Goal: Task Accomplishment & Management: Complete application form

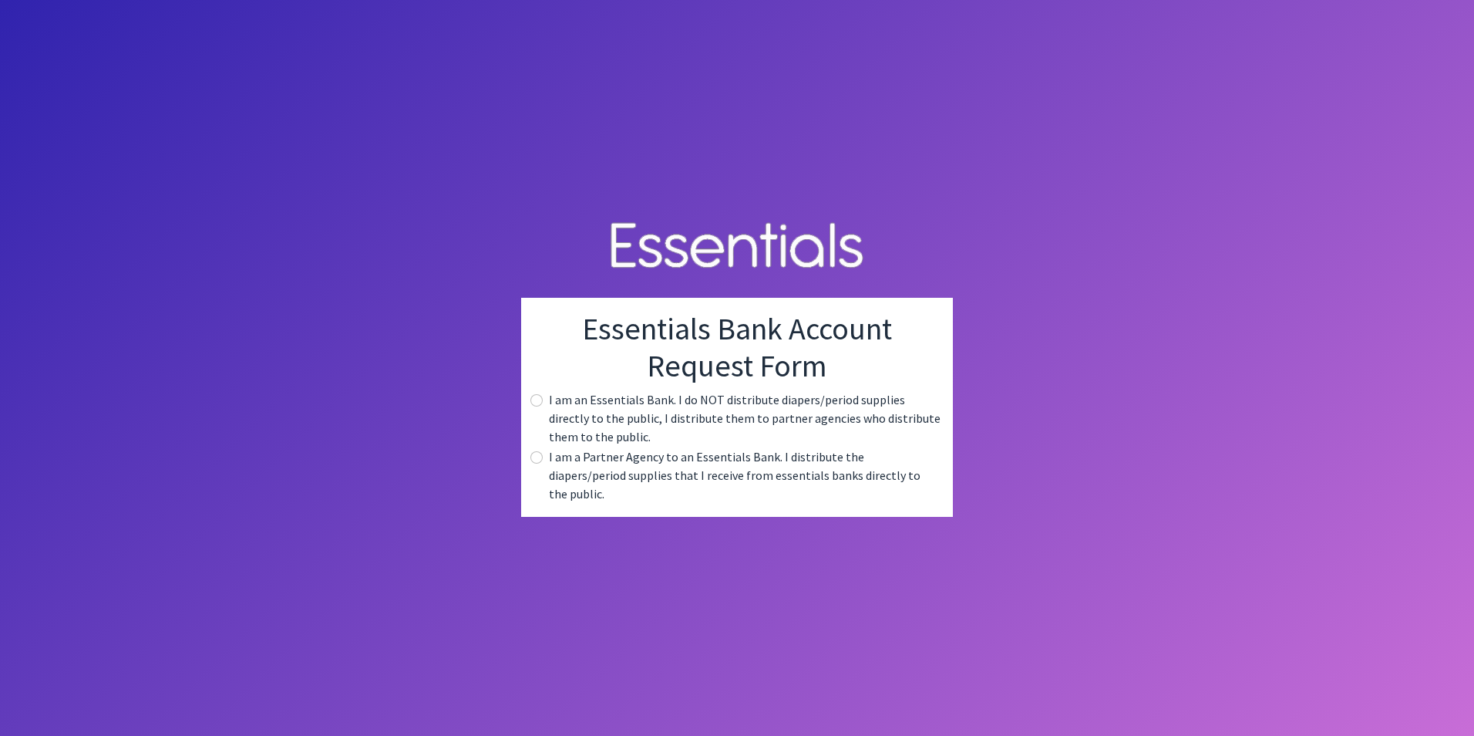
click at [594, 468] on label "I am a Partner Agency to an Essentials Bank. I distribute the diapers/period su…" at bounding box center [745, 475] width 392 height 56
click at [540, 463] on input "radio" at bounding box center [537, 457] width 12 height 12
radio input "true"
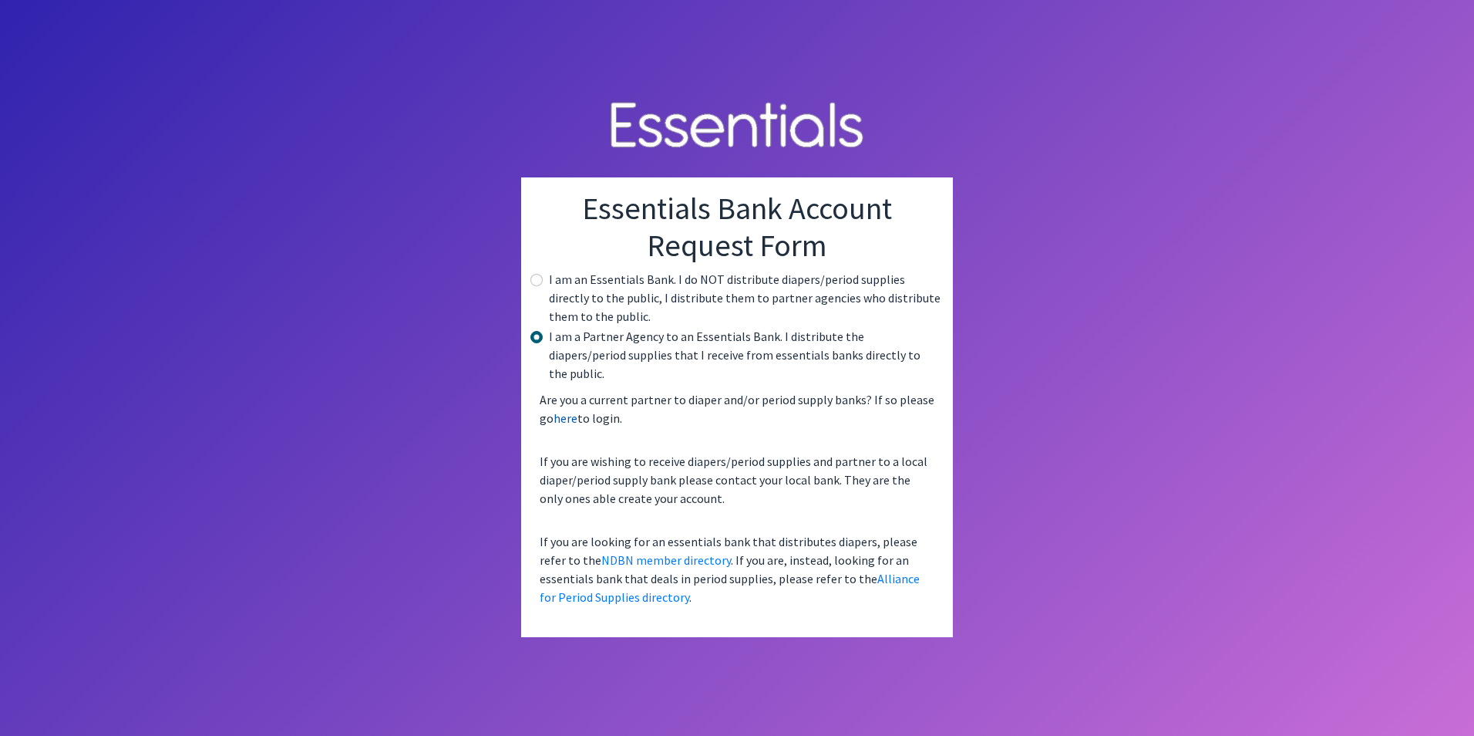
click at [567, 410] on link "here" at bounding box center [566, 417] width 24 height 15
click at [629, 291] on label "I am an Essentials Bank. I do NOT distribute diapers/period supplies directly t…" at bounding box center [745, 298] width 392 height 56
click at [541, 286] on input "radio" at bounding box center [537, 280] width 12 height 12
radio input "true"
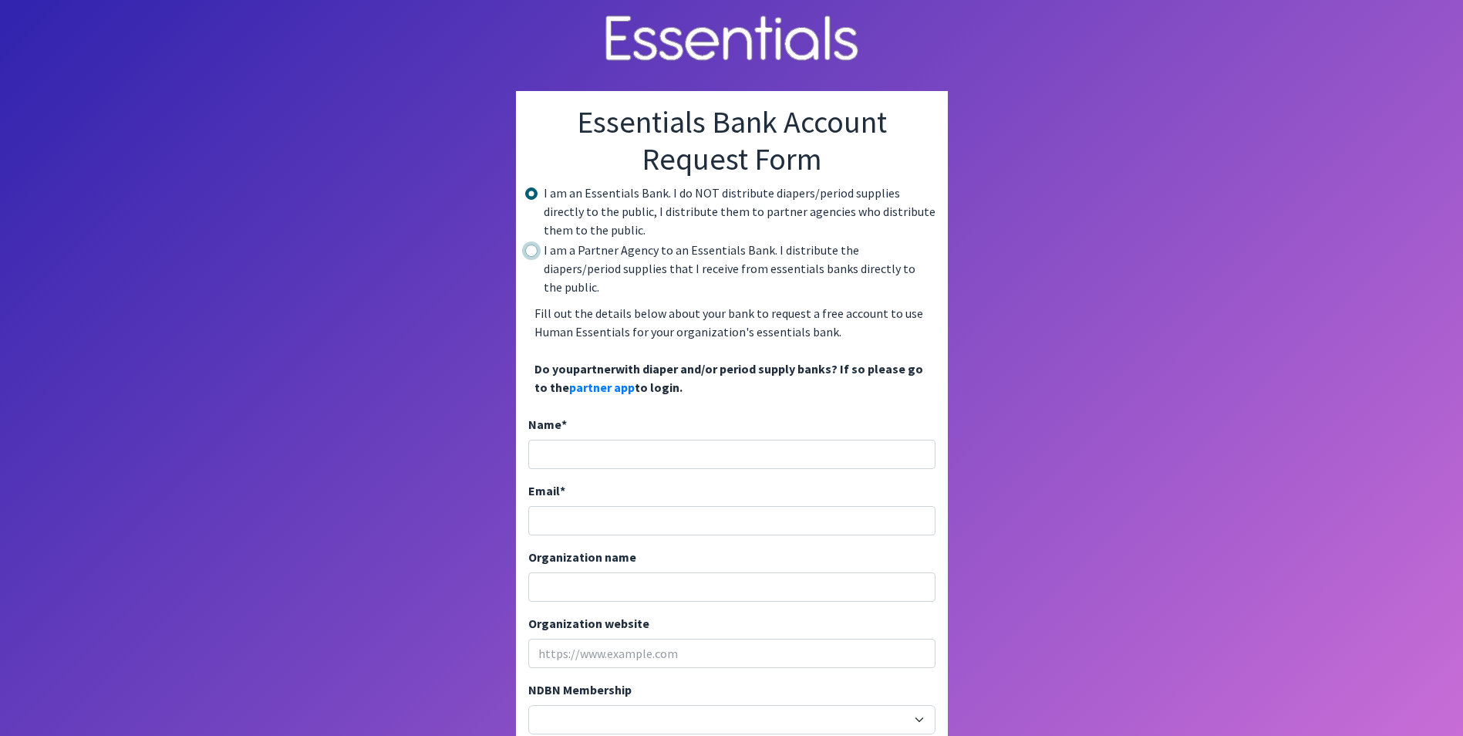
click at [531, 251] on input "radio" at bounding box center [531, 250] width 12 height 12
radio input "true"
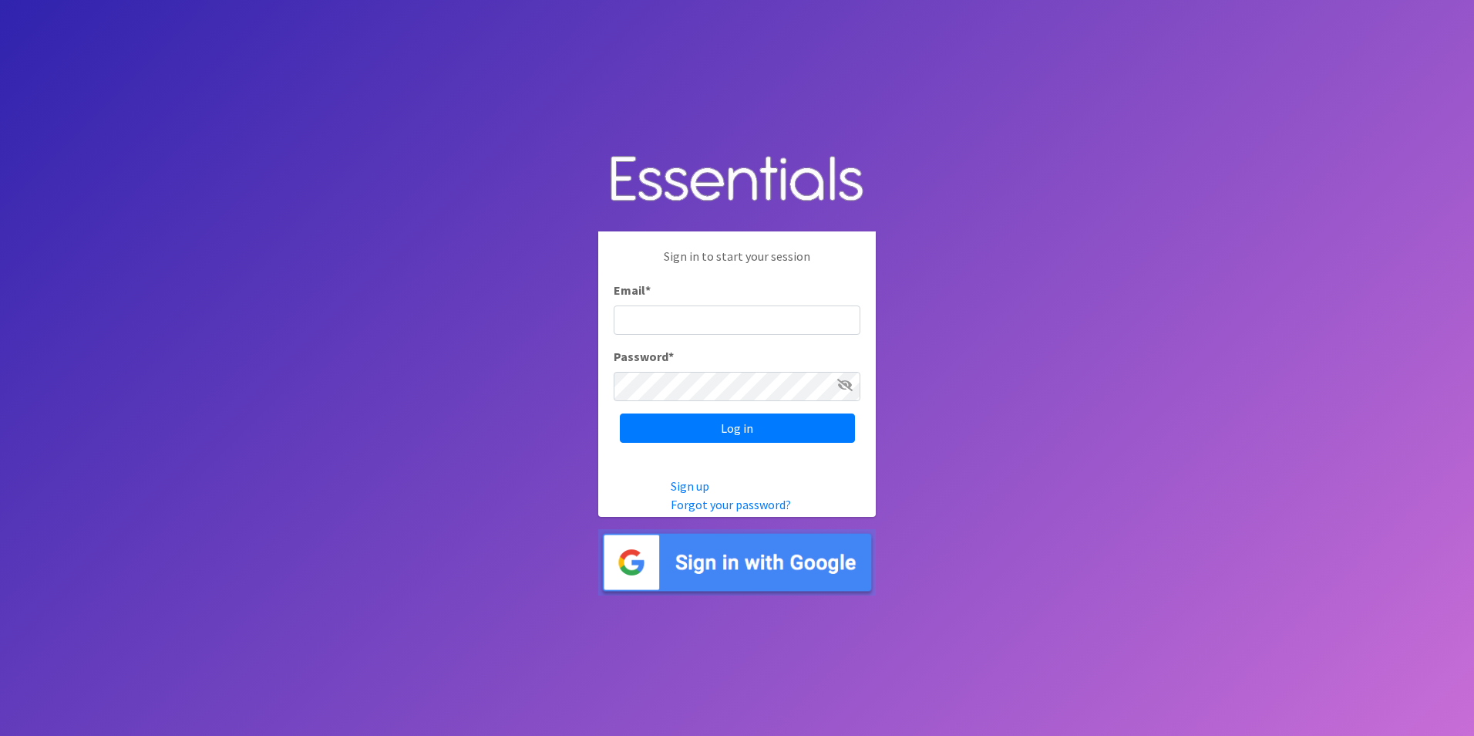
click at [710, 316] on input "Email *" at bounding box center [737, 319] width 247 height 29
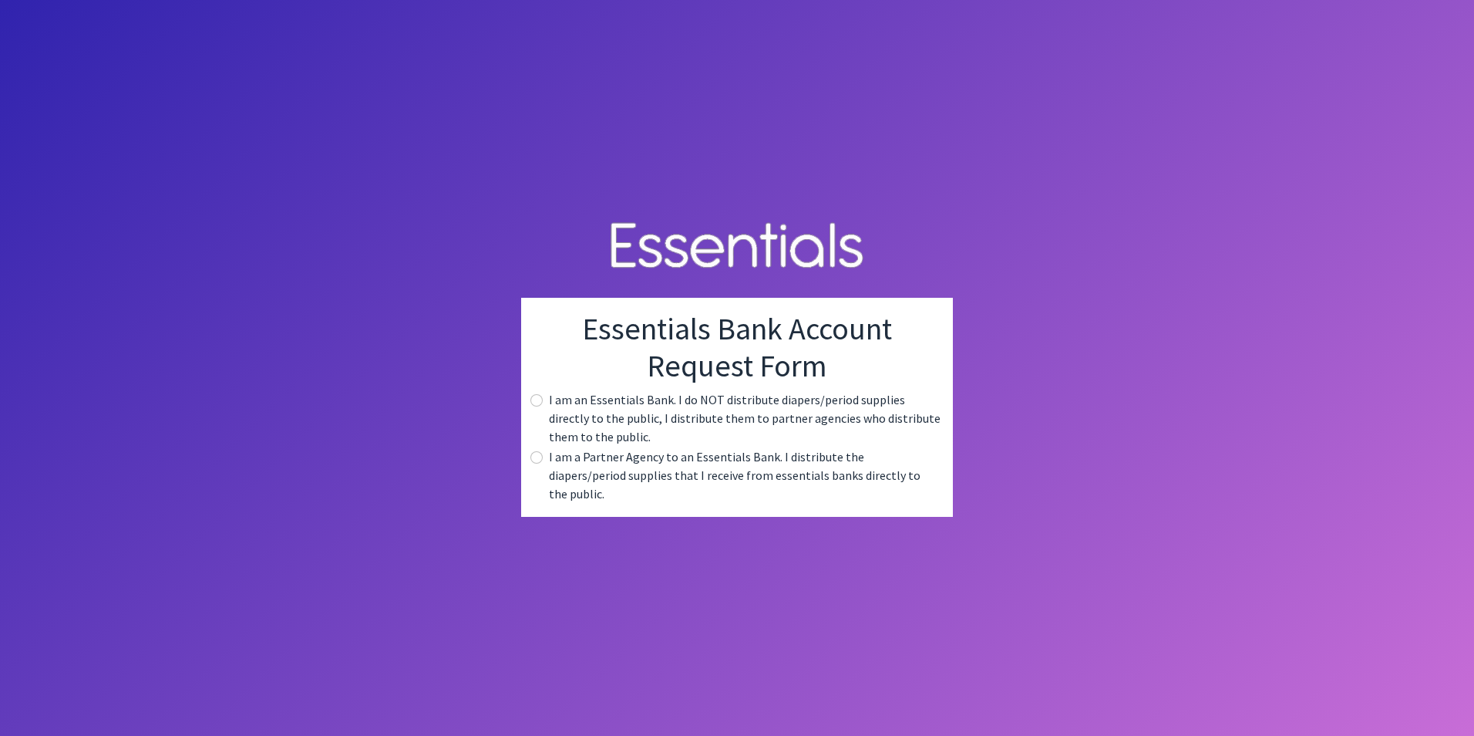
click at [554, 480] on label "I am a Partner Agency to an Essentials Bank. I distribute the diapers/period su…" at bounding box center [745, 475] width 392 height 56
click at [535, 463] on input "radio" at bounding box center [537, 457] width 12 height 12
radio input "true"
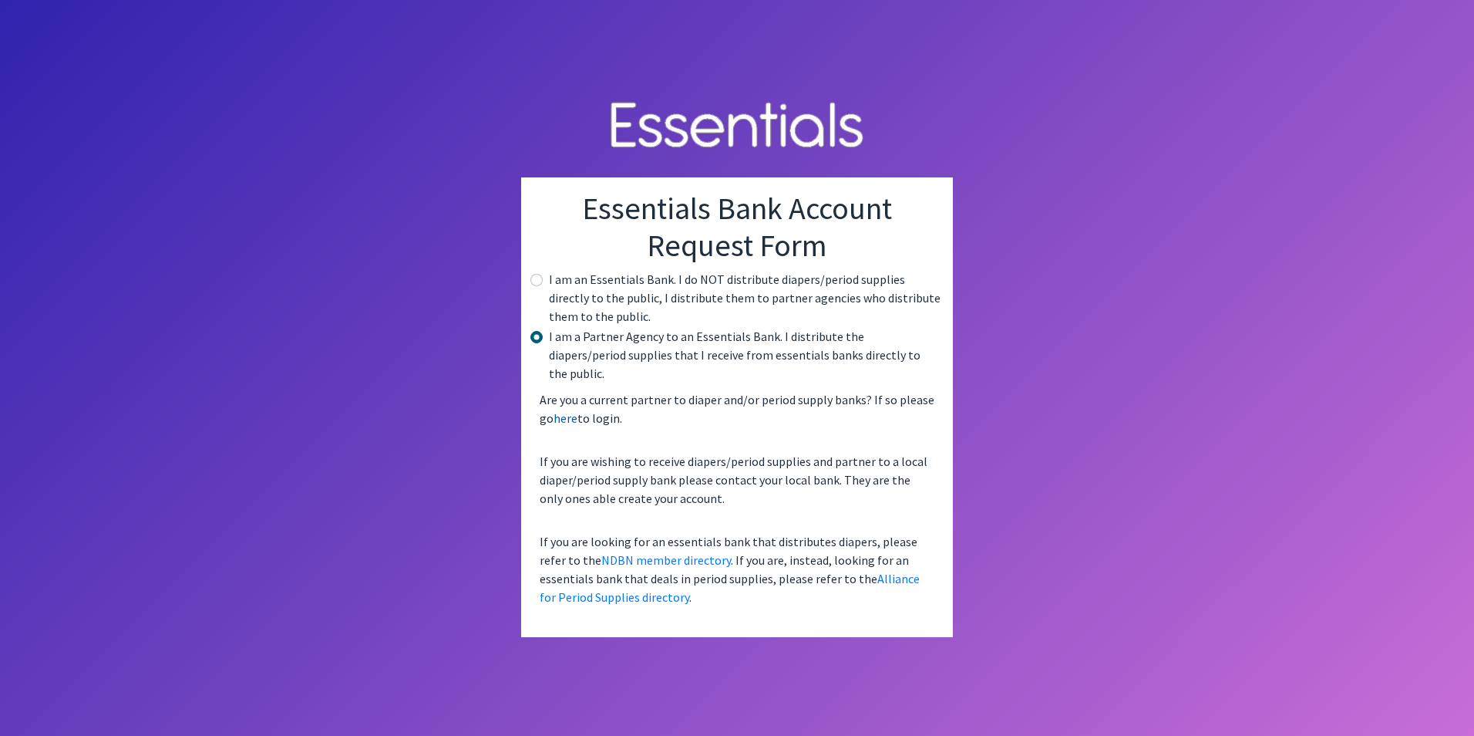
click at [558, 410] on link "here" at bounding box center [566, 417] width 24 height 15
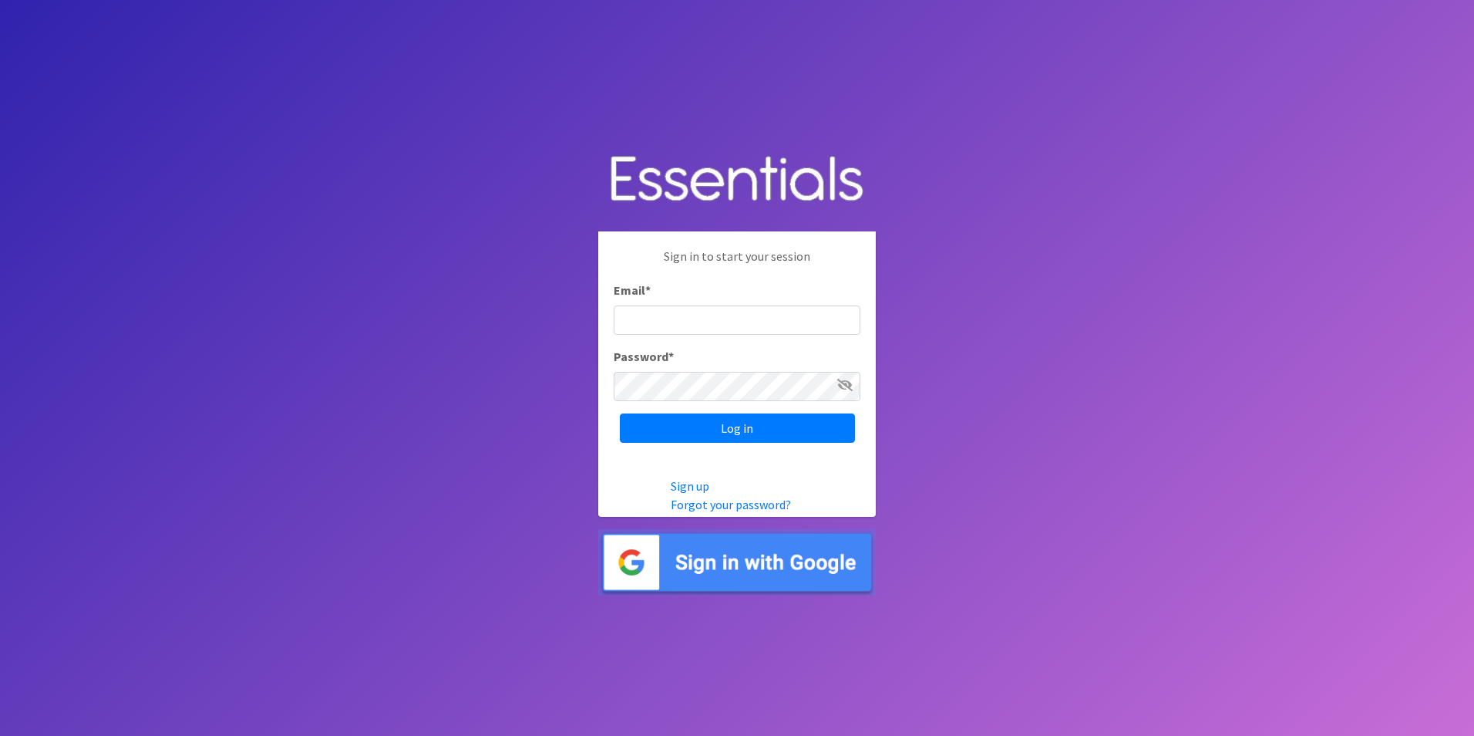
click at [699, 316] on input "Email *" at bounding box center [737, 319] width 247 height 29
drag, startPoint x: 1056, startPoint y: 214, endPoint x: 1144, endPoint y: 26, distance: 207.4
click at [1059, 211] on body "Sign in to start your session Email * Password * Log in Sign up Forgot your pas…" at bounding box center [737, 368] width 1474 height 736
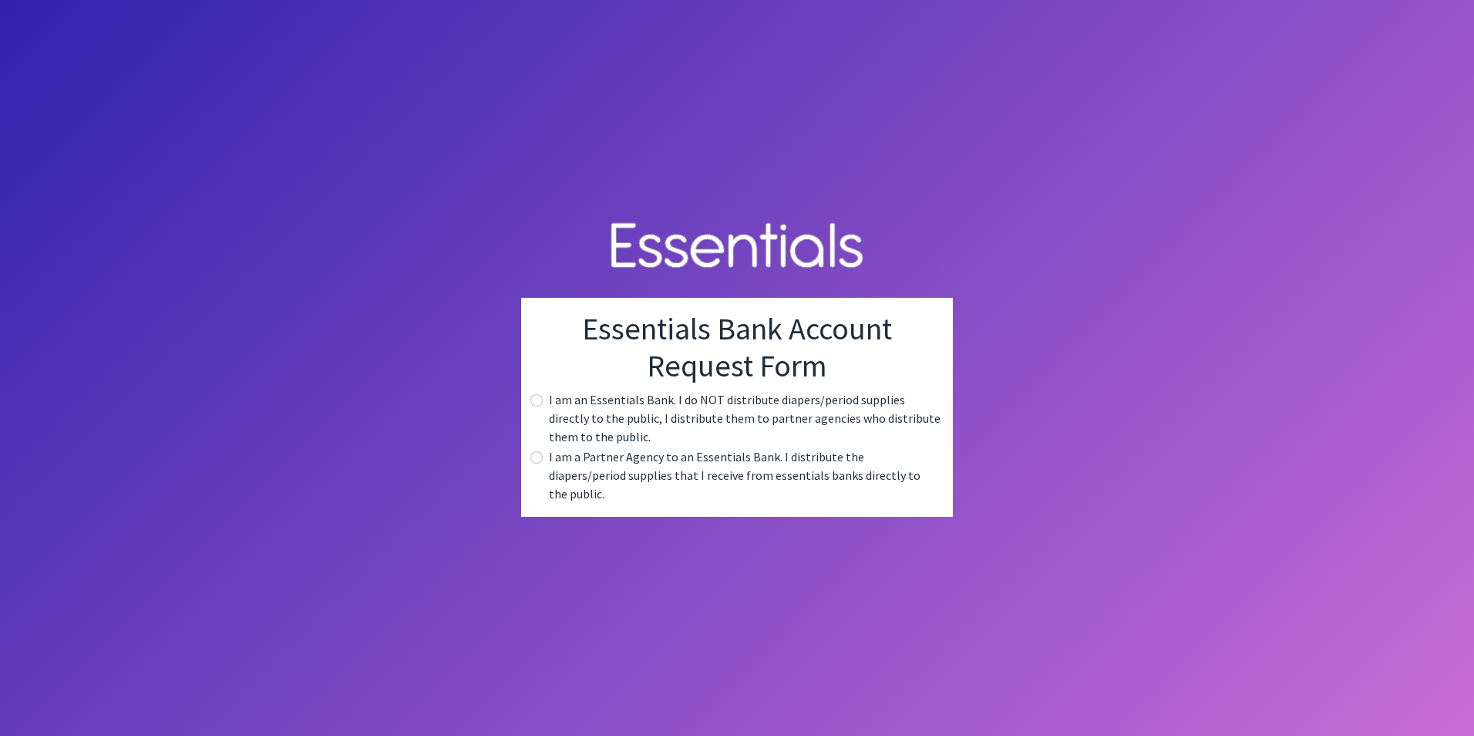
click at [617, 466] on label "I am a Partner Agency to an Essentials Bank. I distribute the diapers/period su…" at bounding box center [745, 475] width 392 height 56
click at [534, 463] on input "radio" at bounding box center [537, 457] width 12 height 12
radio input "true"
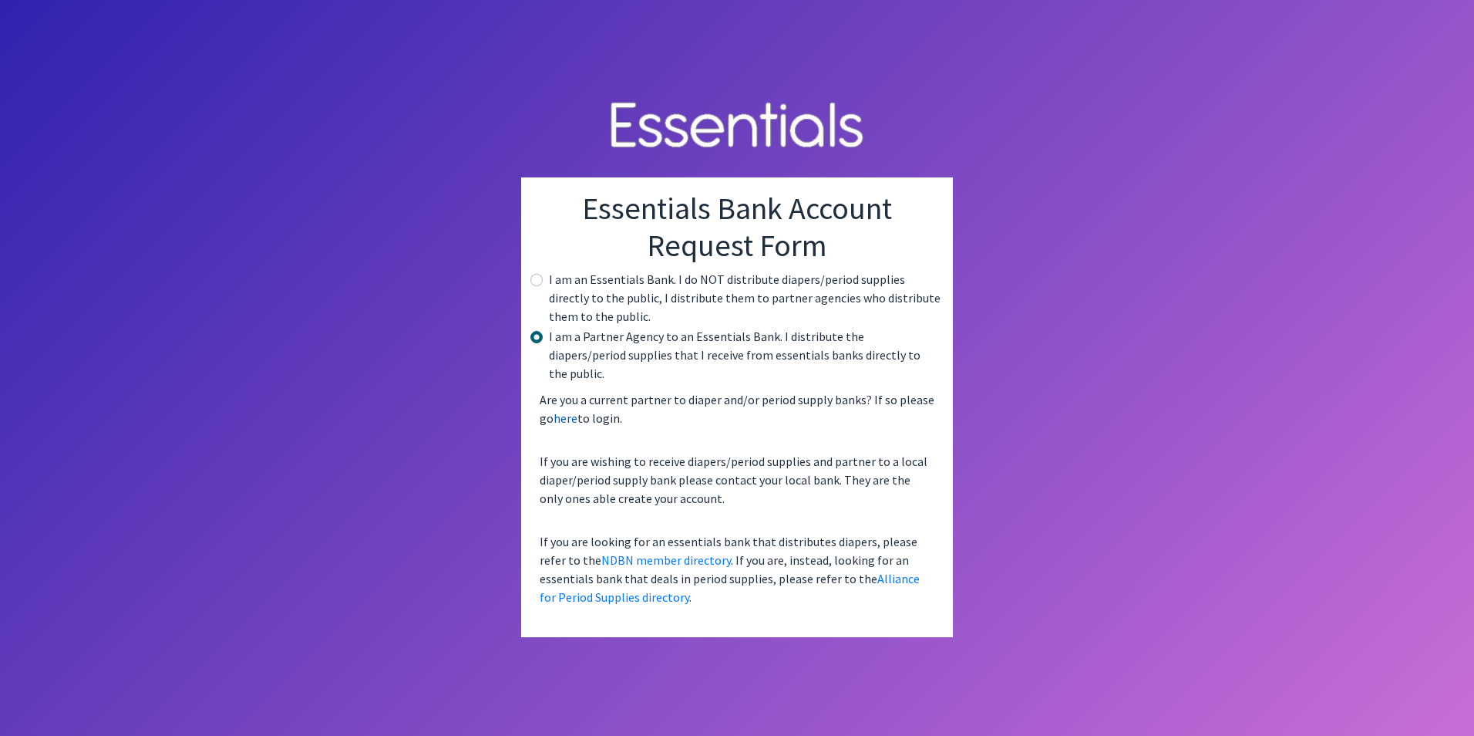
click at [571, 413] on link "here" at bounding box center [566, 417] width 24 height 15
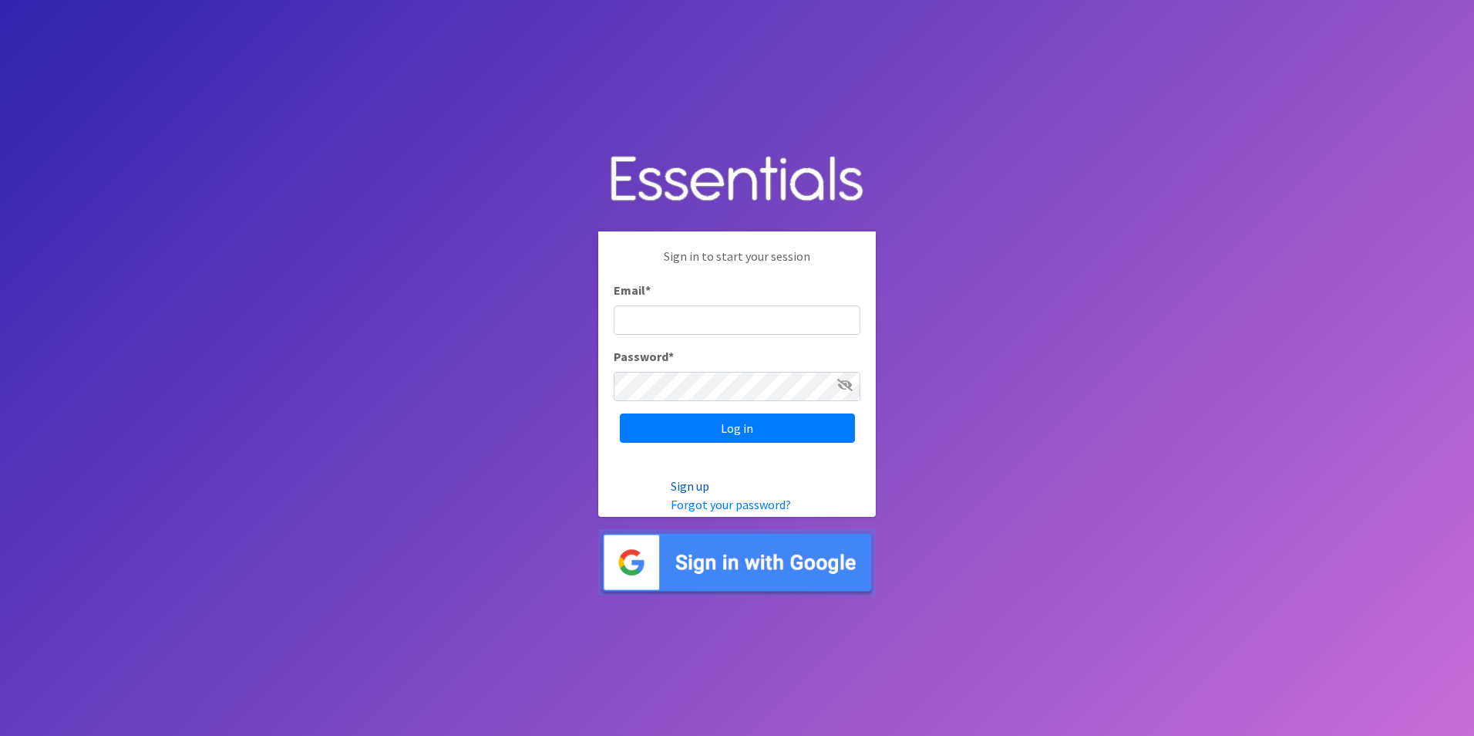
click at [702, 484] on link "Sign up" at bounding box center [690, 485] width 39 height 15
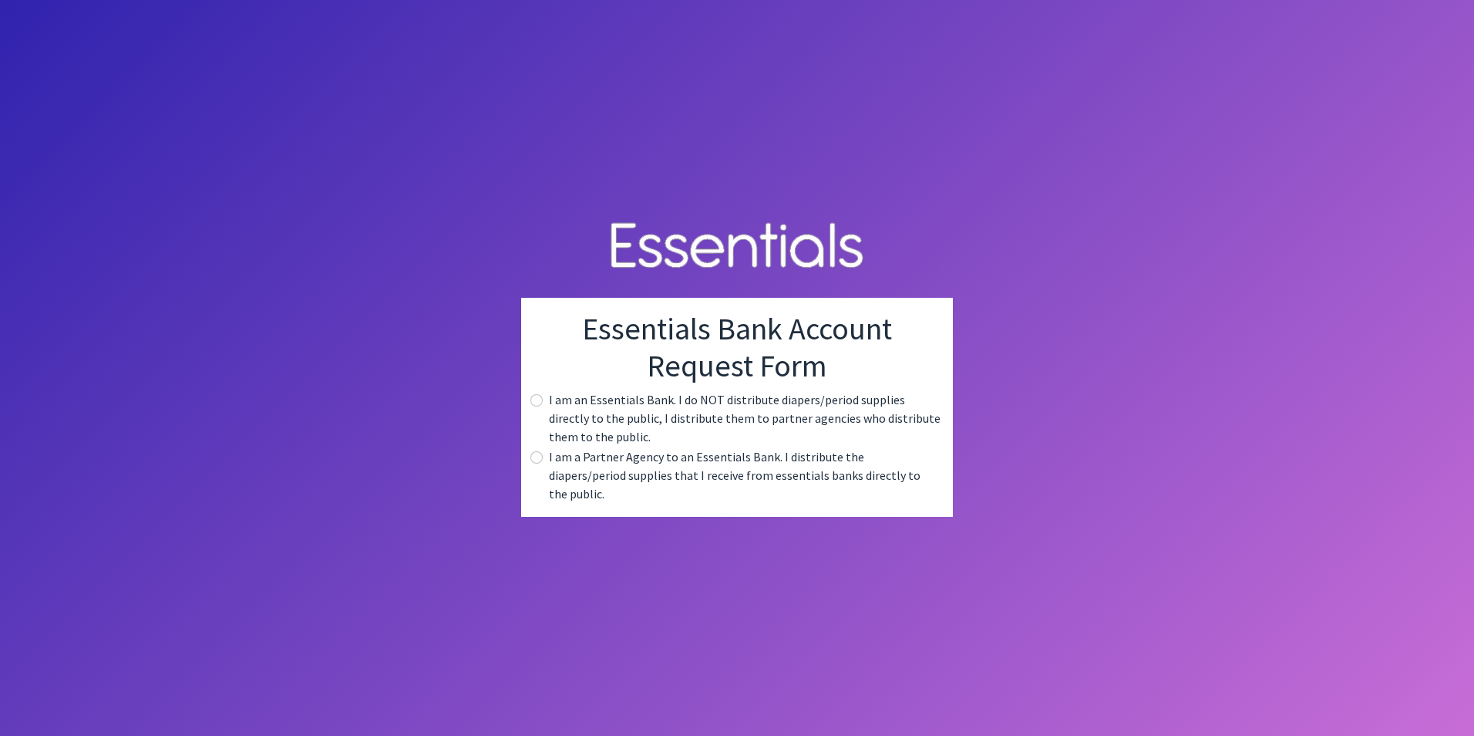
click at [573, 463] on label "I am a Partner Agency to an Essentials Bank. I distribute the diapers/period su…" at bounding box center [745, 475] width 392 height 56
click at [539, 463] on input "radio" at bounding box center [537, 457] width 12 height 12
radio input "true"
